Goal: Navigation & Orientation: Find specific page/section

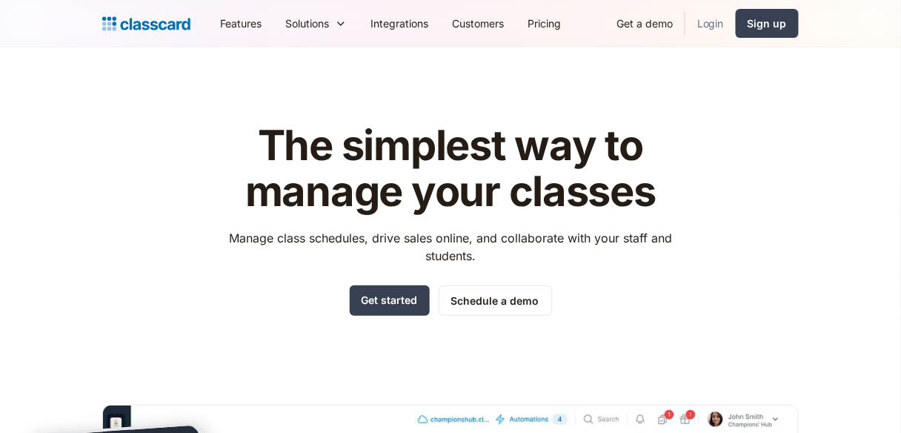
click at [705, 21] on link "Login" at bounding box center [711, 23] width 50 height 33
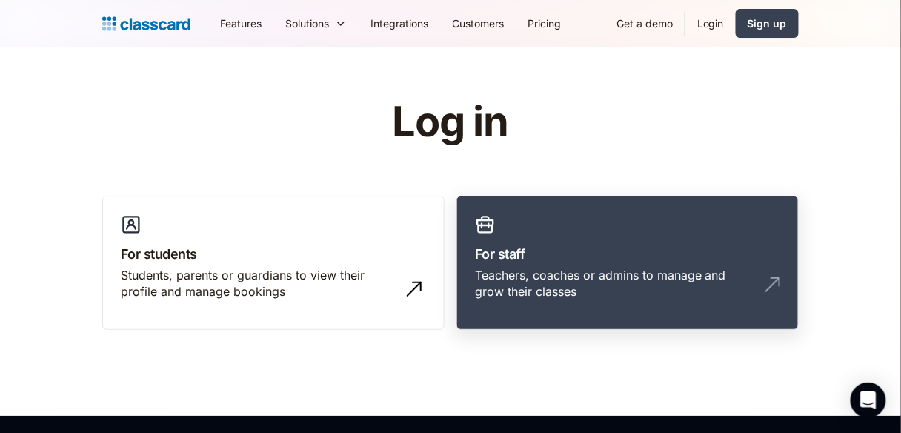
click at [554, 217] on link "For staff Teachers, coaches or admins to manage and grow their classes" at bounding box center [628, 263] width 342 height 135
